Goal: Information Seeking & Learning: Learn about a topic

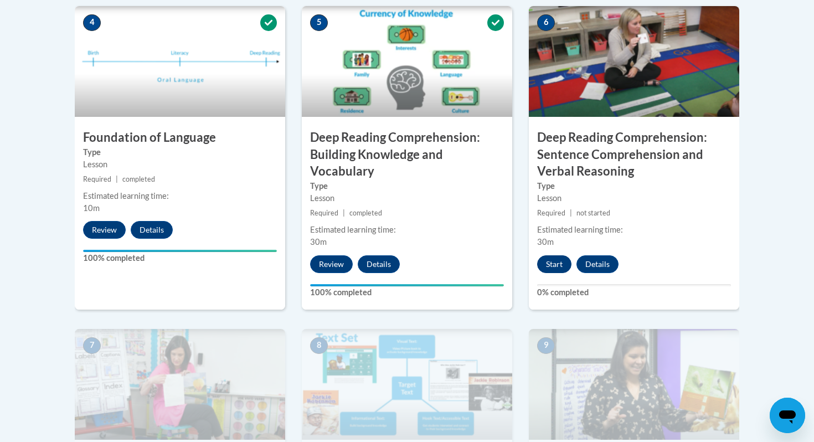
scroll to position [655, 0]
click at [556, 262] on button "Start" at bounding box center [554, 264] width 34 height 18
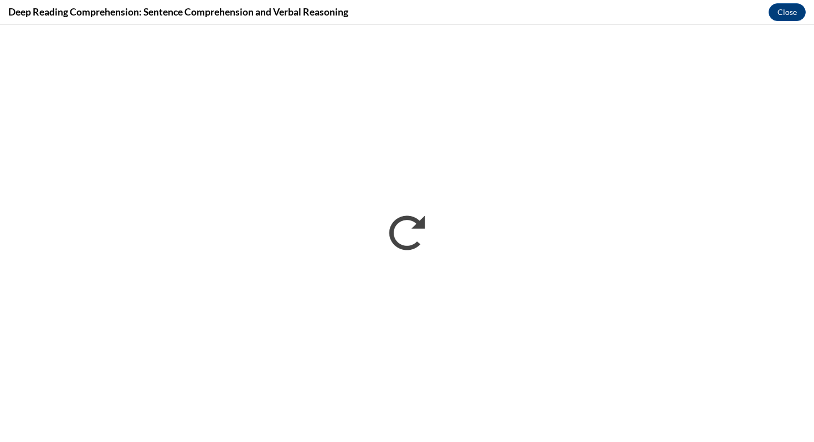
scroll to position [0, 0]
